Goal: Information Seeking & Learning: Find specific fact

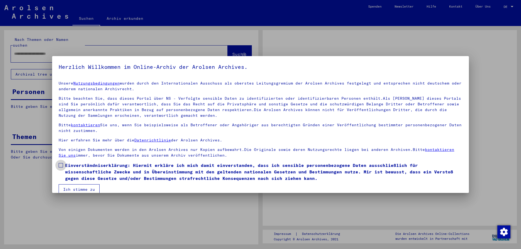
click at [60, 165] on span at bounding box center [61, 165] width 4 height 4
click at [71, 189] on button "Ich stimme zu" at bounding box center [79, 190] width 41 height 10
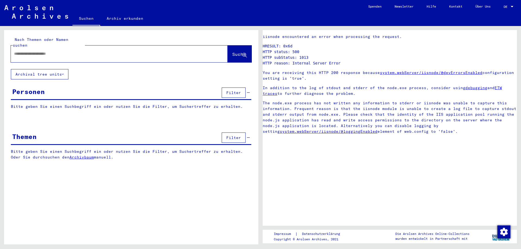
click at [19, 51] on input "text" at bounding box center [114, 54] width 201 height 6
click at [232, 52] on span "Suche" at bounding box center [239, 54] width 14 height 5
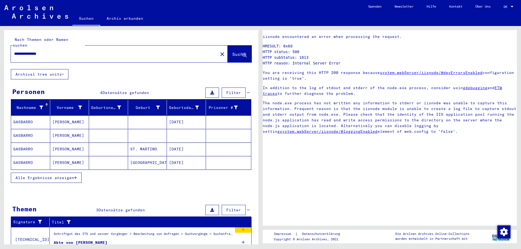
click at [179, 129] on mat-cell at bounding box center [186, 135] width 39 height 13
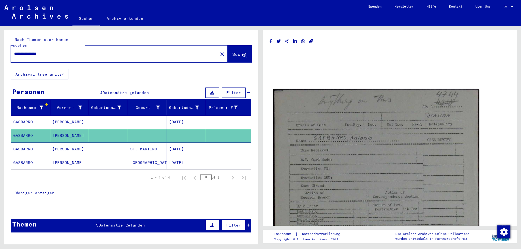
click at [343, 163] on img at bounding box center [376, 223] width 206 height 269
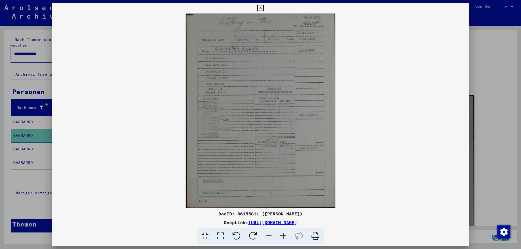
click at [284, 236] on icon at bounding box center [283, 236] width 15 height 17
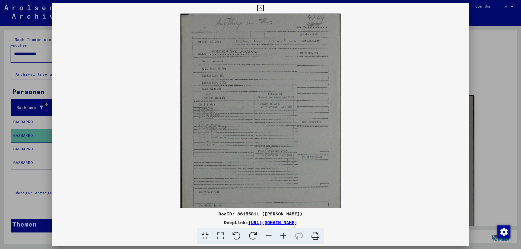
click at [284, 236] on icon at bounding box center [283, 236] width 15 height 17
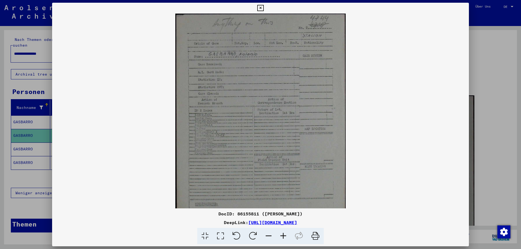
click at [284, 236] on icon at bounding box center [283, 236] width 15 height 17
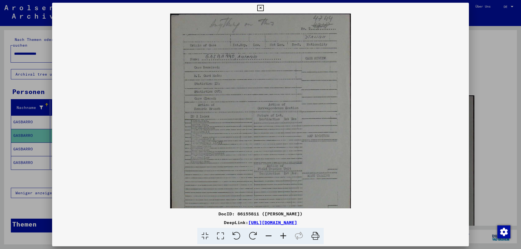
click at [284, 236] on icon at bounding box center [283, 236] width 15 height 17
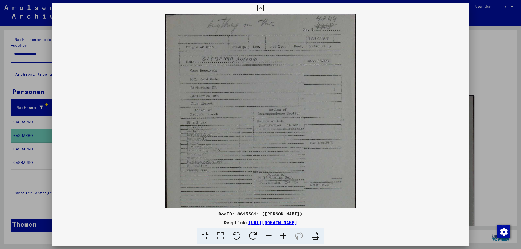
click at [284, 236] on icon at bounding box center [283, 236] width 15 height 17
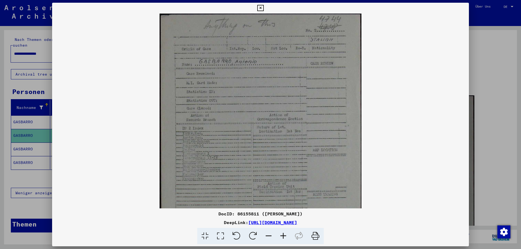
click at [284, 236] on icon at bounding box center [283, 236] width 15 height 17
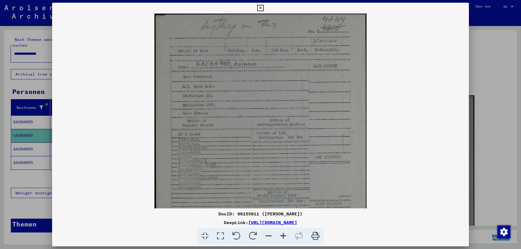
click at [284, 236] on icon at bounding box center [283, 236] width 15 height 17
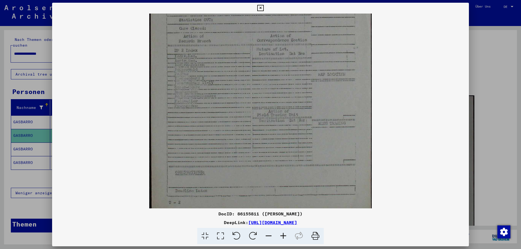
scroll to position [95, 0]
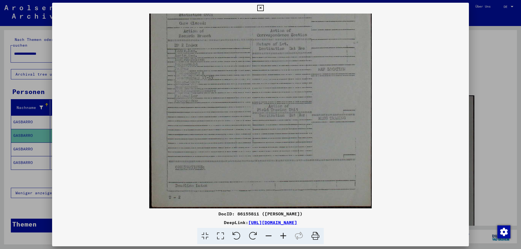
drag, startPoint x: 273, startPoint y: 187, endPoint x: 290, endPoint y: 80, distance: 109.0
click at [290, 80] on img at bounding box center [260, 64] width 222 height 290
click at [263, 7] on icon at bounding box center [260, 8] width 6 height 7
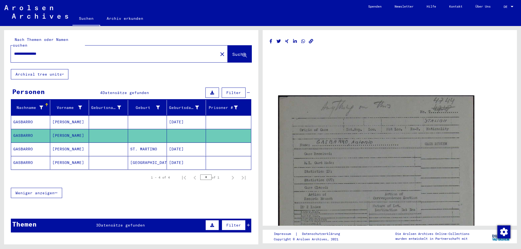
click at [185, 157] on mat-cell "09/27/1917" at bounding box center [186, 162] width 39 height 13
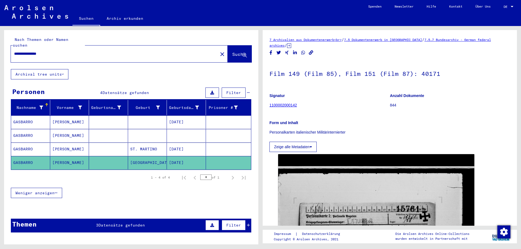
click at [186, 143] on mat-cell "01/09/1897" at bounding box center [186, 149] width 39 height 13
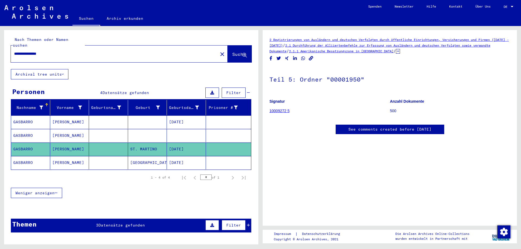
scroll to position [59, 0]
click at [186, 130] on mat-cell at bounding box center [186, 135] width 39 height 13
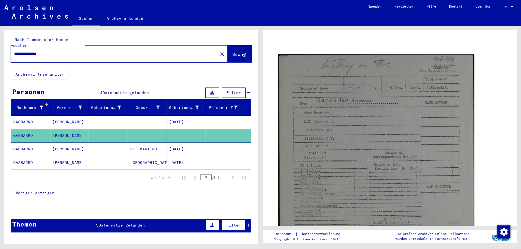
click at [190, 117] on mat-cell "01/09/1897" at bounding box center [186, 122] width 39 height 13
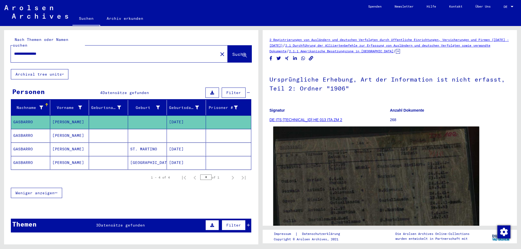
click at [316, 189] on img at bounding box center [376, 205] width 206 height 156
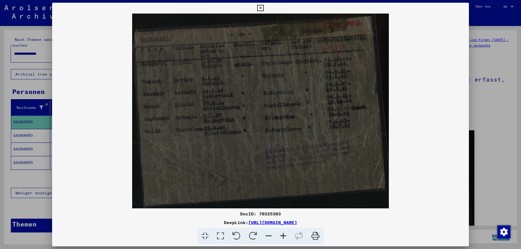
click at [284, 237] on icon at bounding box center [283, 236] width 15 height 17
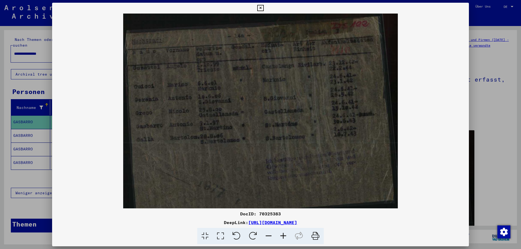
click at [284, 237] on icon at bounding box center [283, 236] width 15 height 17
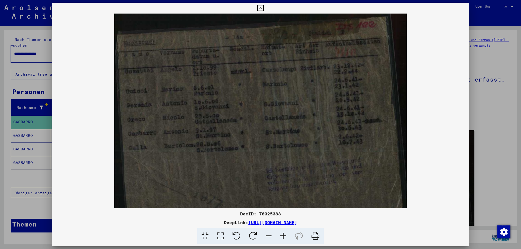
click at [284, 237] on icon at bounding box center [283, 236] width 15 height 17
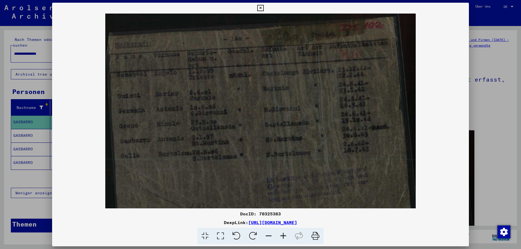
click at [284, 237] on icon at bounding box center [283, 236] width 15 height 17
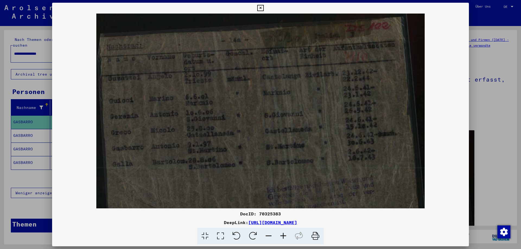
click at [263, 7] on icon at bounding box center [260, 8] width 6 height 7
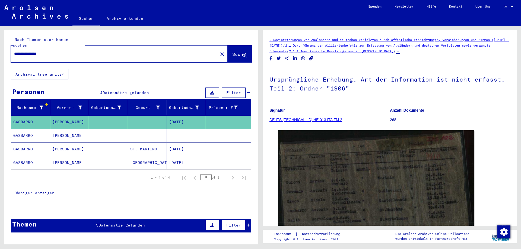
drag, startPoint x: 53, startPoint y: 48, endPoint x: 7, endPoint y: 48, distance: 45.6
click at [14, 51] on input "**********" at bounding box center [114, 54] width 201 height 6
click at [37, 51] on input "**********" at bounding box center [114, 54] width 201 height 6
type input "**********"
click at [232, 52] on span "Suche" at bounding box center [239, 54] width 14 height 5
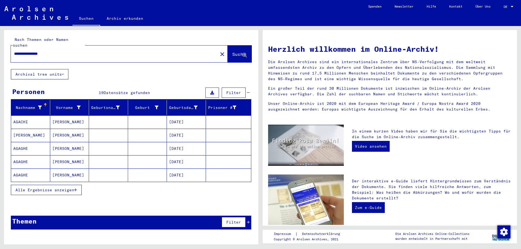
click at [70, 188] on span "Alle Ergebnisse anzeigen" at bounding box center [44, 190] width 59 height 5
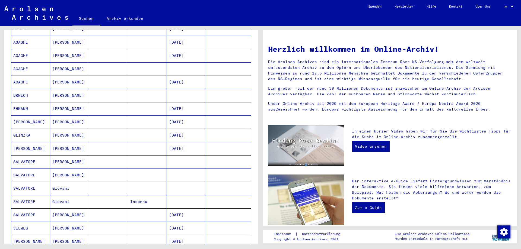
scroll to position [147, 0]
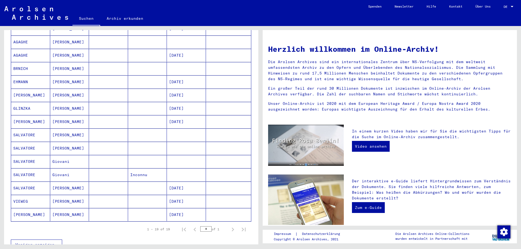
click at [183, 143] on mat-cell at bounding box center [186, 148] width 39 height 13
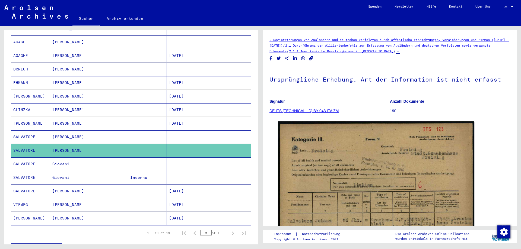
click at [186, 160] on mat-cell at bounding box center [186, 164] width 39 height 13
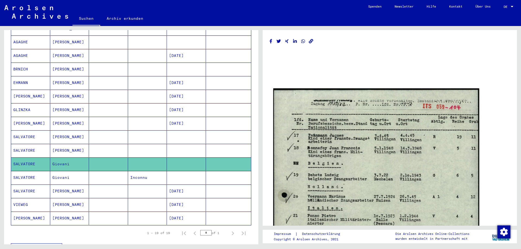
click at [368, 166] on img at bounding box center [376, 234] width 206 height 292
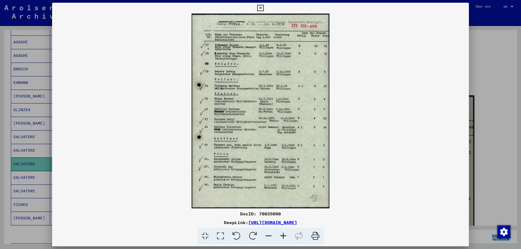
drag, startPoint x: 241, startPoint y: 213, endPoint x: 361, endPoint y: 224, distance: 120.9
click at [361, 224] on div "DocID: 70835090 DeepLink: https://collections.arolsen-archives.org/de/document/…" at bounding box center [260, 228] width 417 height 34
copy div "DocID: 70835090 DeepLink: https://collections.arolsen-archives.org/de/document/…"
click at [263, 7] on icon at bounding box center [260, 8] width 6 height 7
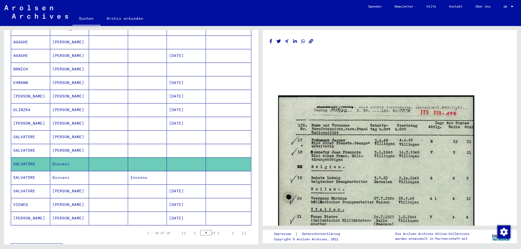
click at [189, 176] on mat-cell at bounding box center [186, 177] width 39 height 13
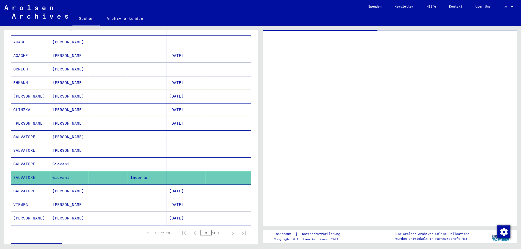
click at [189, 176] on mat-cell at bounding box center [186, 177] width 39 height 13
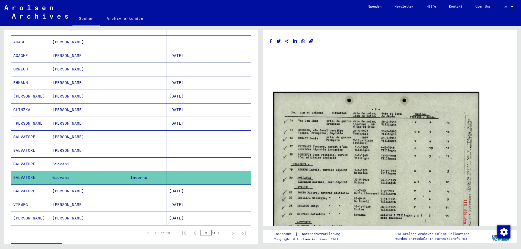
click at [341, 185] on img at bounding box center [376, 165] width 206 height 146
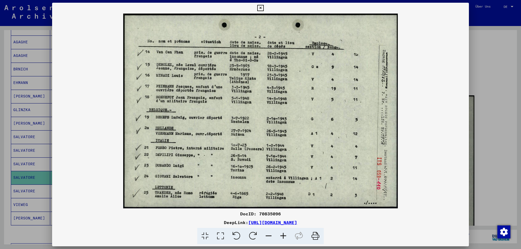
drag, startPoint x: 241, startPoint y: 213, endPoint x: 360, endPoint y: 226, distance: 119.2
click at [360, 226] on div "DocID: 70835096 DeepLink: https://collections.arolsen-archives.org/de/document/…" at bounding box center [260, 228] width 417 height 34
copy div "DocID: 70835096 DeepLink: https://collections.arolsen-archives.org/de/document/…"
click at [263, 7] on icon at bounding box center [260, 8] width 6 height 7
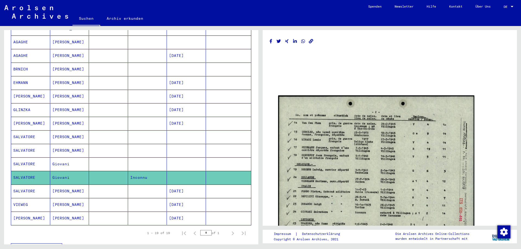
click at [198, 185] on mat-cell "08/19/1949" at bounding box center [186, 191] width 39 height 13
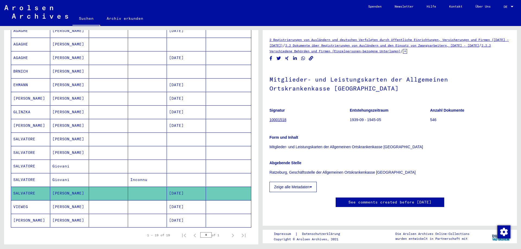
scroll to position [104, 0]
